Goal: Check status: Check status

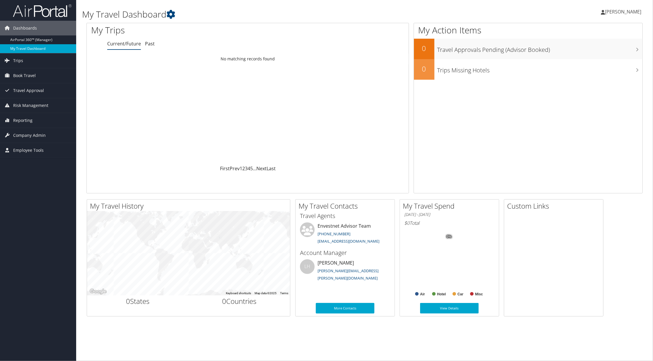
click at [41, 49] on link "My Travel Dashboard" at bounding box center [38, 48] width 76 height 9
click at [20, 61] on span "Trips" at bounding box center [18, 60] width 10 height 15
click at [42, 82] on link "Current/Future Trips" at bounding box center [38, 81] width 76 height 9
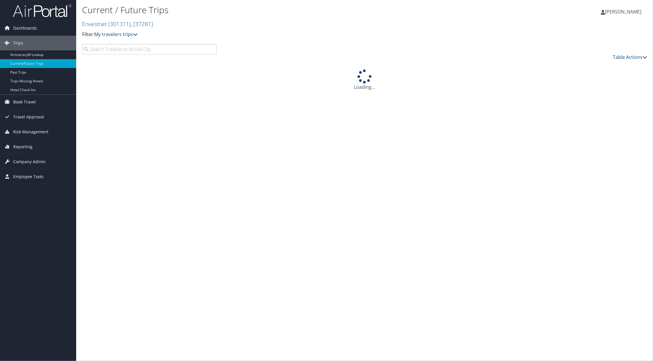
click at [164, 50] on input "search" at bounding box center [149, 49] width 135 height 11
type input "steven Teng"
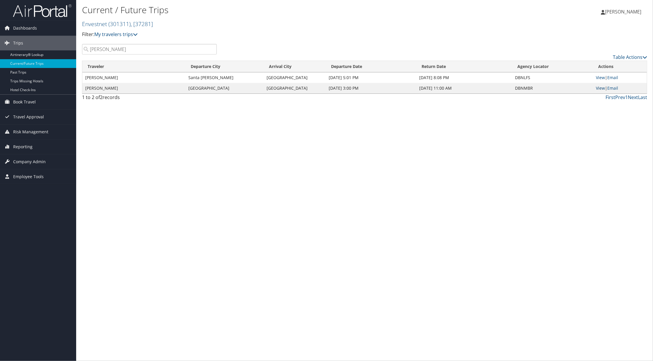
click at [603, 88] on link "View" at bounding box center [600, 88] width 9 height 6
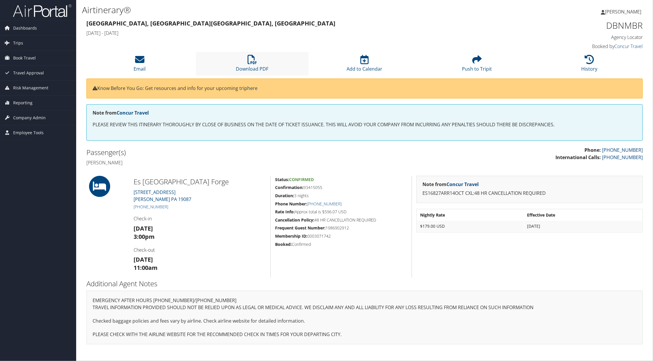
click at [257, 63] on li "Download PDF" at bounding box center [252, 64] width 112 height 24
